Goal: Check status: Check status

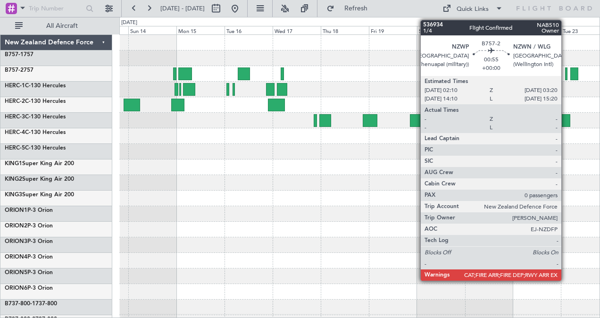
click at [566, 74] on div at bounding box center [566, 73] width 2 height 13
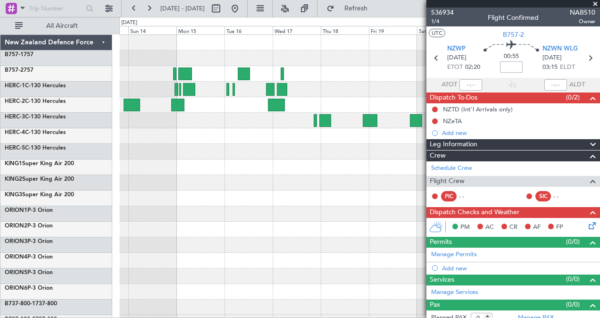
click at [511, 67] on input at bounding box center [511, 66] width 23 height 11
type input "+00:15"
click at [586, 59] on icon at bounding box center [590, 58] width 12 height 12
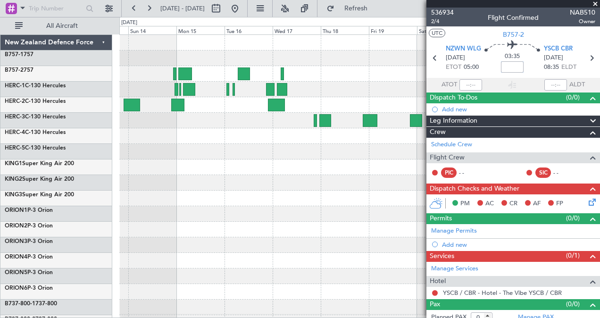
click at [509, 65] on input at bounding box center [512, 66] width 23 height 11
type input "+00:10"
click at [585, 58] on icon at bounding box center [591, 58] width 12 height 12
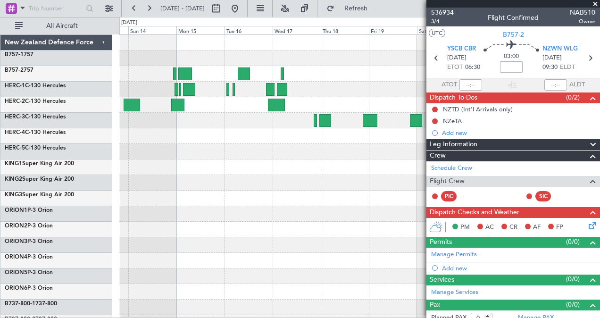
click at [508, 67] on input at bounding box center [511, 66] width 23 height 11
type input "+00:20"
click at [584, 58] on icon at bounding box center [590, 58] width 12 height 12
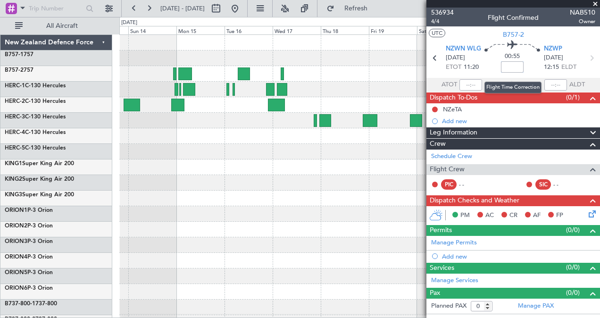
click at [512, 68] on input at bounding box center [512, 66] width 23 height 11
type input "+00:15"
click at [594, 2] on span at bounding box center [594, 4] width 9 height 8
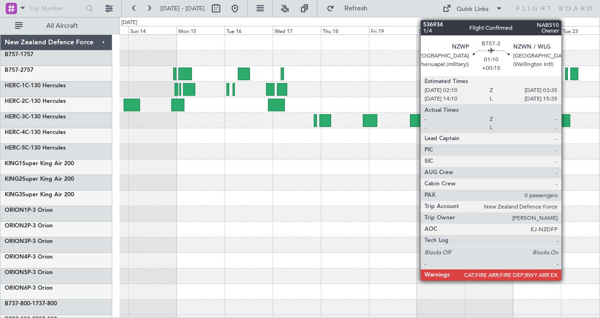
click at [566, 74] on div at bounding box center [566, 73] width 3 height 13
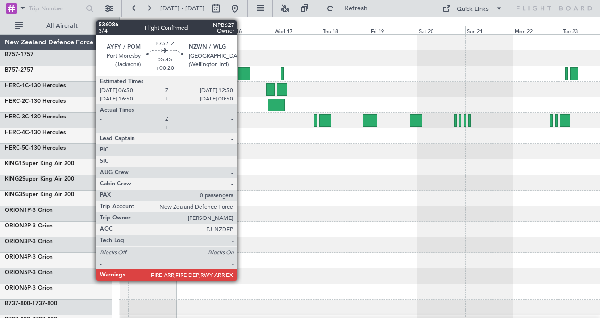
click at [241, 71] on div at bounding box center [244, 73] width 12 height 13
